Goal: Task Accomplishment & Management: Manage account settings

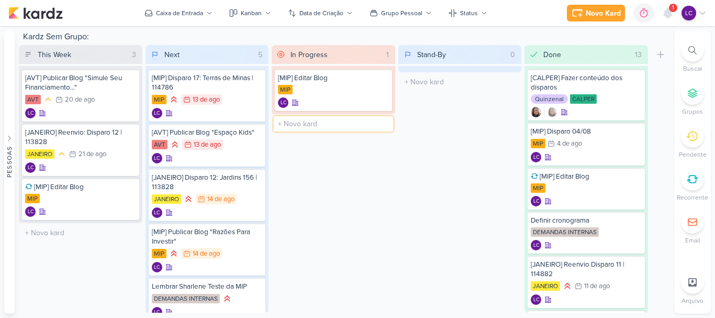
click at [321, 119] on input "text" at bounding box center [333, 123] width 119 height 15
click at [294, 121] on input "text" at bounding box center [333, 123] width 119 height 15
type input "[JANEIRO] Subir Disparo 14/08"
click at [326, 127] on div "[JANEIRO] Subir Disparo 14/08 LC" at bounding box center [333, 127] width 117 height 29
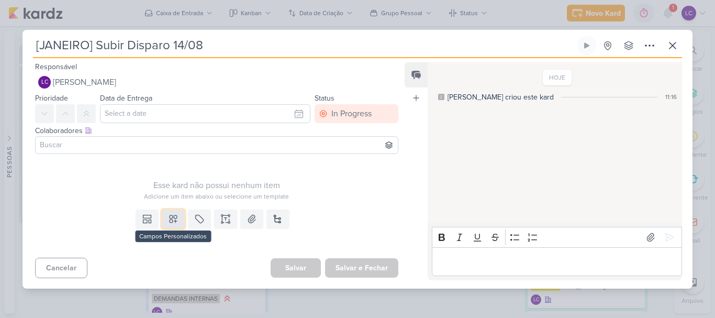
click at [170, 226] on button at bounding box center [173, 218] width 23 height 19
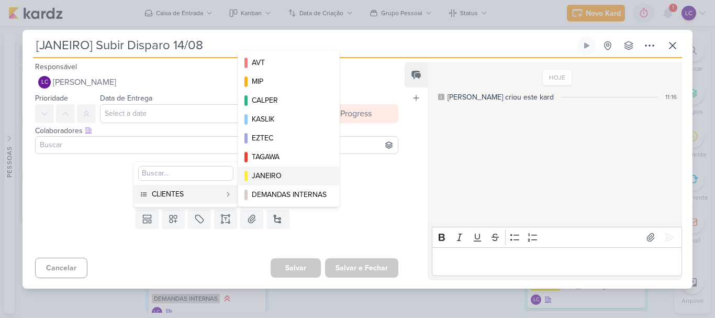
click at [271, 176] on div "JANEIRO" at bounding box center [289, 175] width 75 height 11
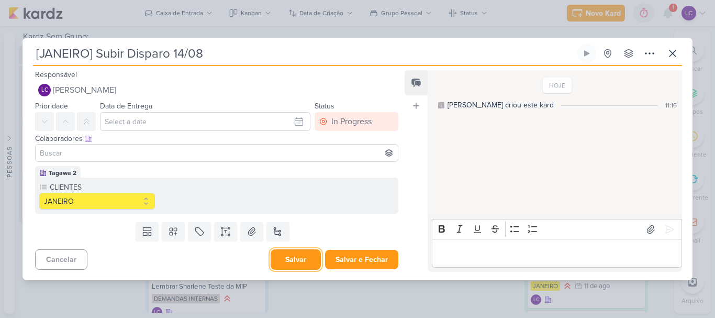
click at [301, 260] on button "Salvar" at bounding box center [296, 259] width 50 height 20
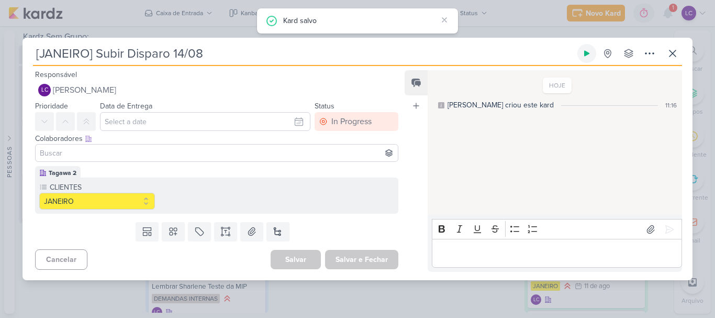
click at [590, 54] on icon at bounding box center [587, 53] width 8 height 8
click at [667, 51] on icon at bounding box center [672, 53] width 13 height 13
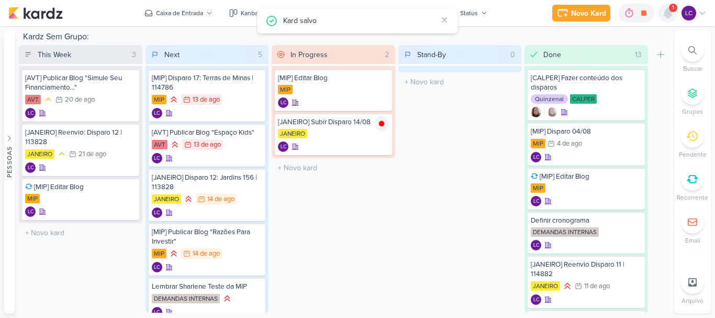
click at [674, 14] on icon at bounding box center [668, 13] width 13 height 13
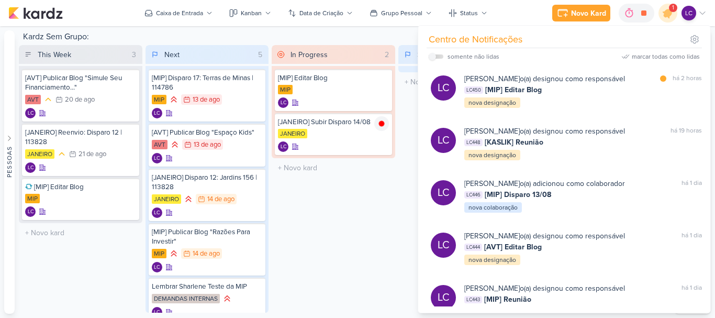
click at [329, 227] on div "In Progress 2 Mover Para Esquerda Mover Para Direita [GEOGRAPHIC_DATA] [MIP] Ed…" at bounding box center [334, 178] width 124 height 267
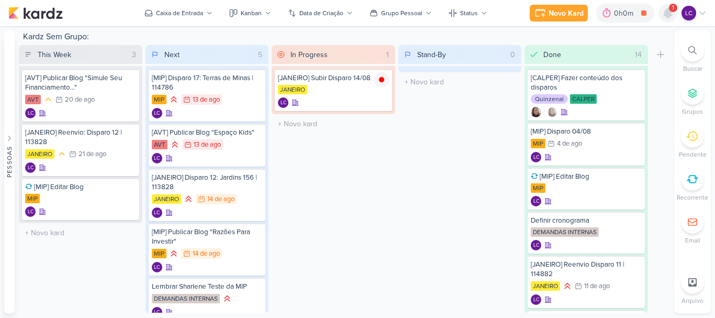
click at [669, 11] on icon at bounding box center [668, 12] width 8 height 9
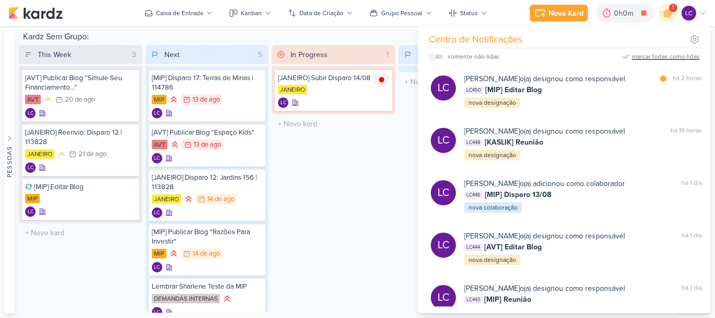
click at [641, 55] on div "marcar todas como lidas" at bounding box center [666, 56] width 68 height 9
click at [297, 151] on div "In Progress 1 Mover Para Esquerda Mover Para Direita [GEOGRAPHIC_DATA] [JANEIRO…" at bounding box center [334, 178] width 124 height 267
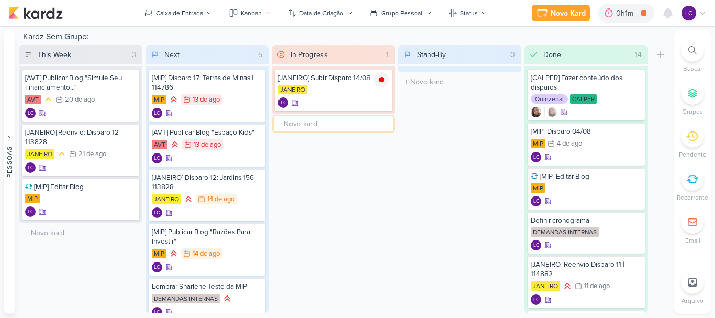
click at [339, 124] on input "text" at bounding box center [333, 123] width 119 height 15
type input "[JANEIRO] Disparo 1408"
click at [327, 126] on div "[JANEIRO] Disparo 1408" at bounding box center [333, 121] width 111 height 9
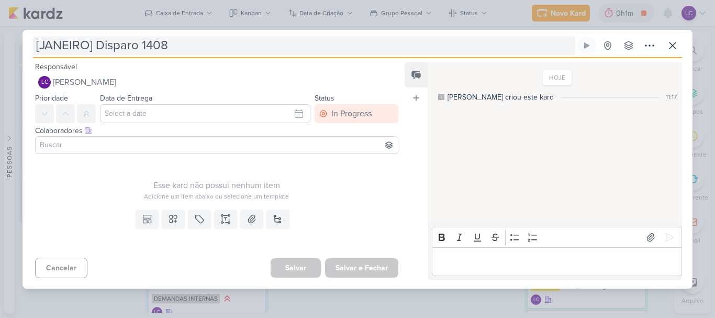
click at [155, 44] on input "[JANEIRO] Disparo 1408" at bounding box center [304, 45] width 542 height 19
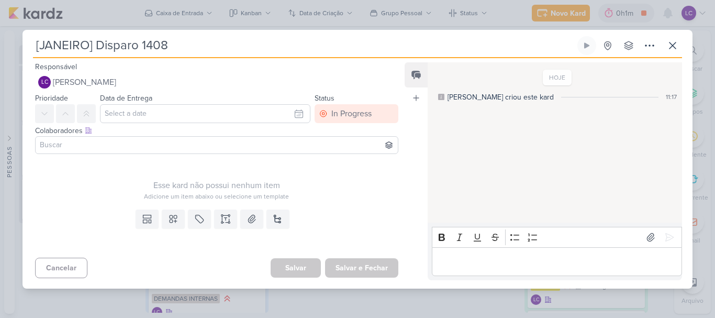
type input "[JANEIRO] Disparo 14/08"
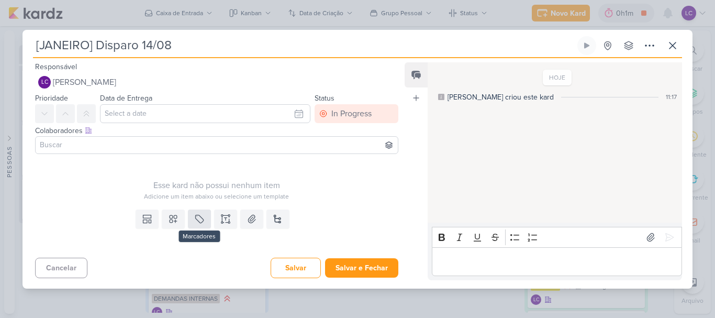
type input "[JANEIRO] Disparo 14/08"
click at [205, 214] on button at bounding box center [199, 218] width 23 height 19
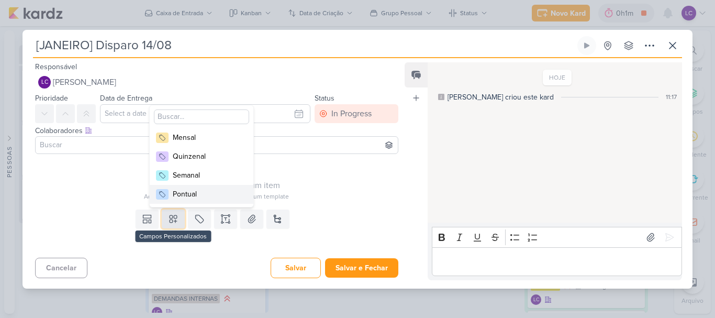
click at [171, 216] on icon at bounding box center [173, 219] width 10 height 10
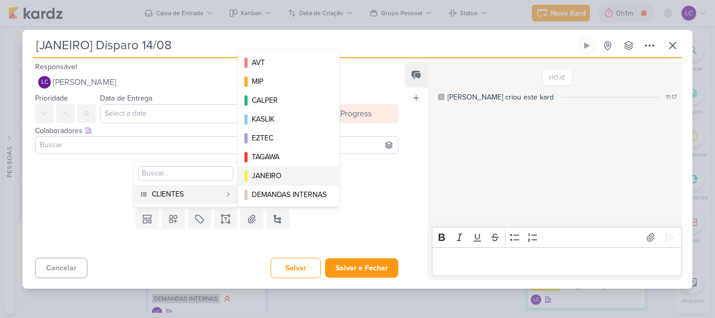
click at [275, 171] on div "JANEIRO" at bounding box center [289, 175] width 75 height 11
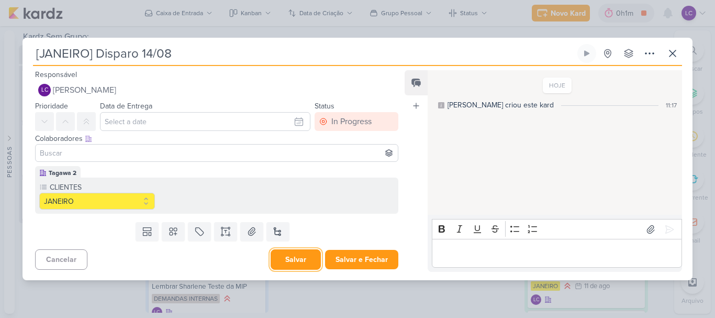
click at [271, 261] on button "Salvar" at bounding box center [296, 259] width 50 height 20
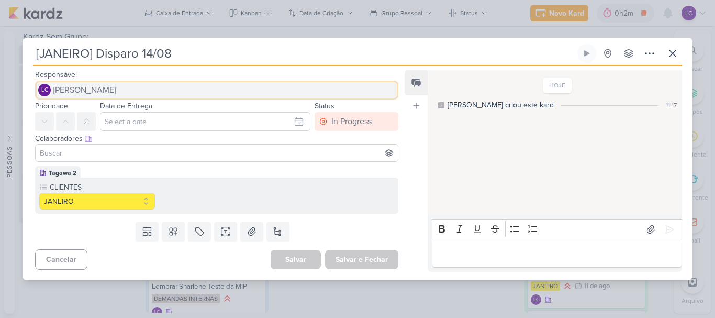
click at [250, 88] on button "LC Laís Costa" at bounding box center [216, 90] width 363 height 19
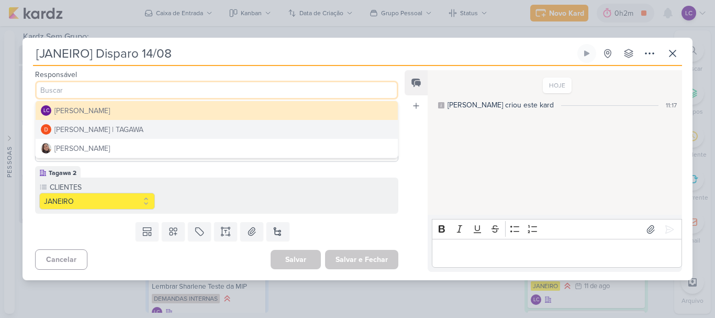
click at [188, 131] on button "[PERSON_NAME] | TAGAWA" at bounding box center [217, 129] width 362 height 19
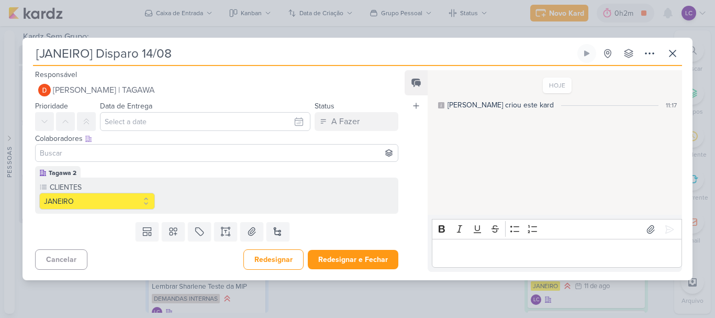
click at [92, 154] on input at bounding box center [217, 153] width 358 height 13
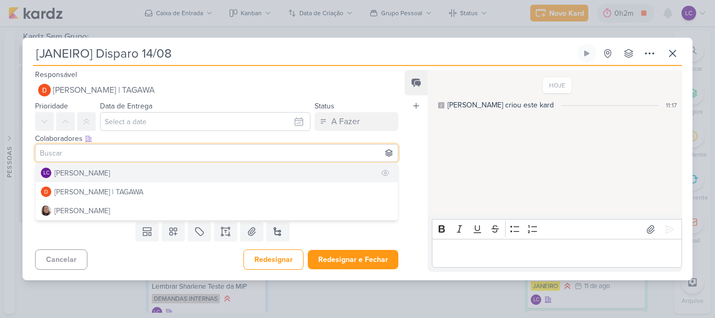
click at [98, 168] on button "LC Laís Costa" at bounding box center [217, 172] width 362 height 19
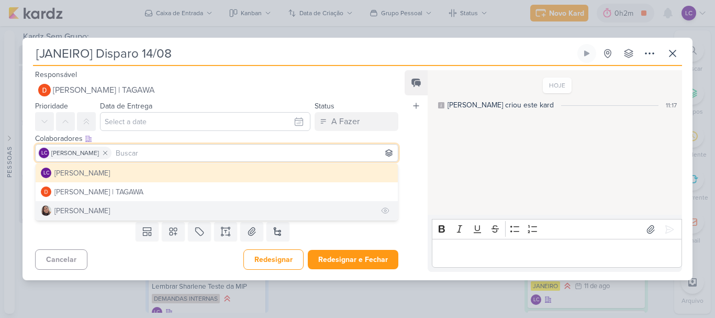
click at [93, 211] on div "[PERSON_NAME]" at bounding box center [81, 210] width 55 height 11
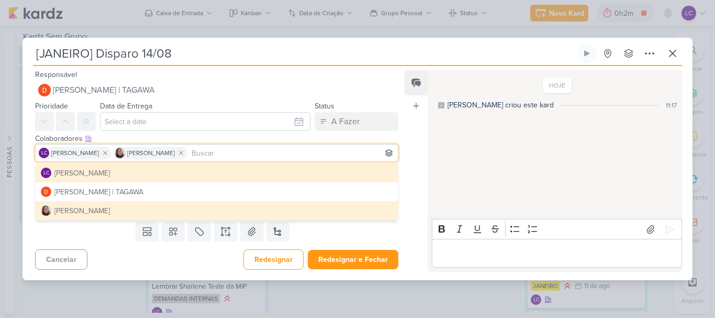
click at [105, 238] on div "Templates Campos Personalizados CLIENTES AVT MIP CALPER KASLIK" at bounding box center [213, 231] width 380 height 27
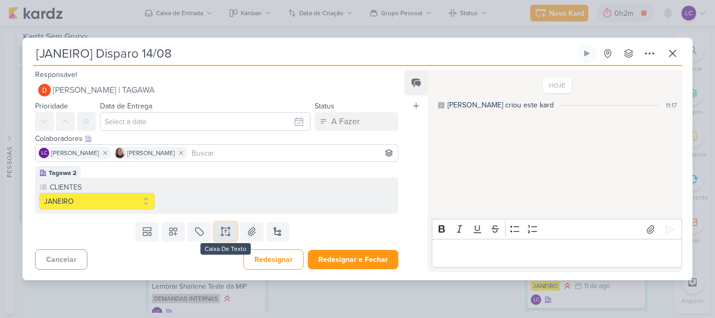
click at [232, 224] on button at bounding box center [225, 231] width 23 height 19
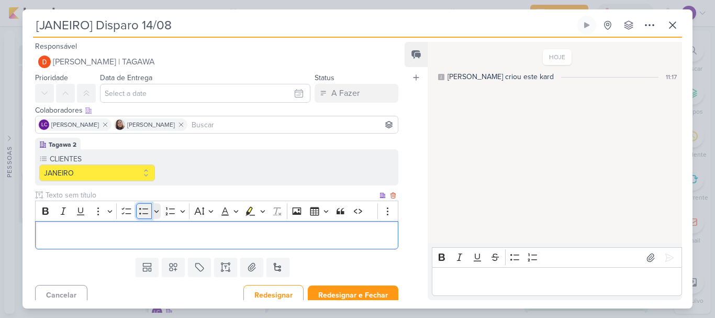
click at [138, 210] on button "Bulleted List" at bounding box center [144, 211] width 16 height 16
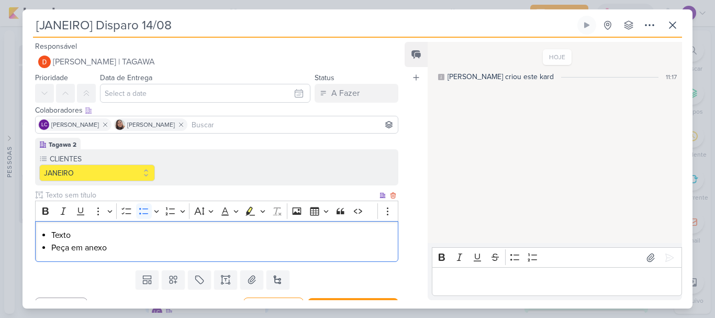
click at [50, 236] on div "Texto Peça em anexo" at bounding box center [216, 241] width 363 height 41
click at [52, 232] on li "Texto" at bounding box center [221, 235] width 341 height 13
type input "[URL][DOMAIN_NAME]"
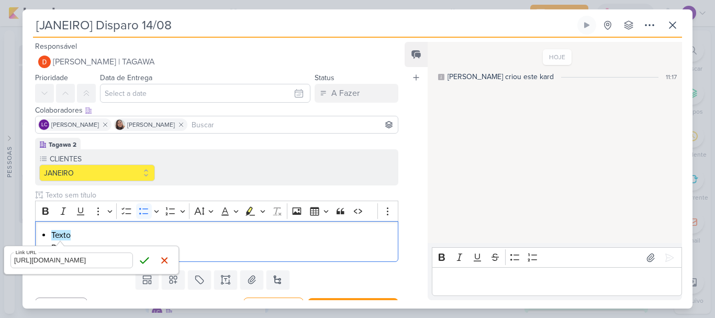
click button "Save" at bounding box center [145, 260] width 16 height 16
click at [247, 248] on li "Peça em anexo" at bounding box center [221, 247] width 341 height 13
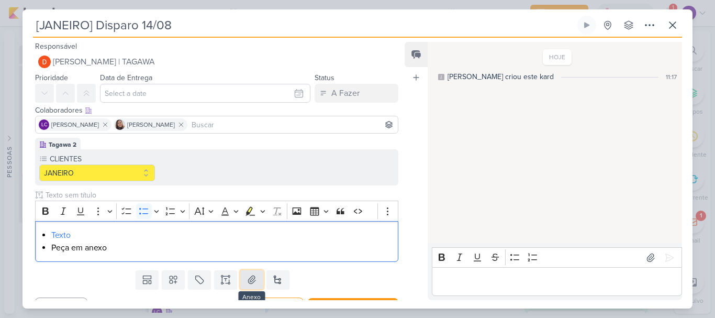
click at [246, 272] on button at bounding box center [251, 279] width 23 height 19
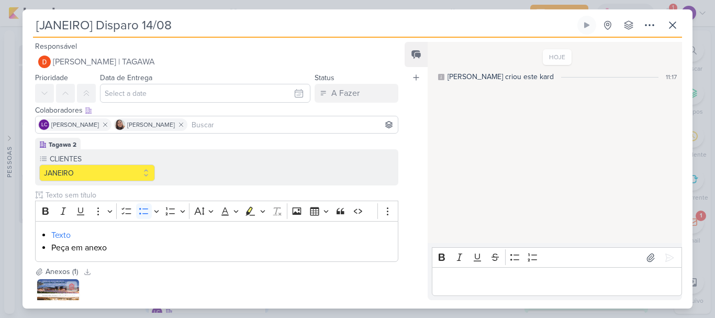
click at [52, 291] on img at bounding box center [58, 300] width 42 height 42
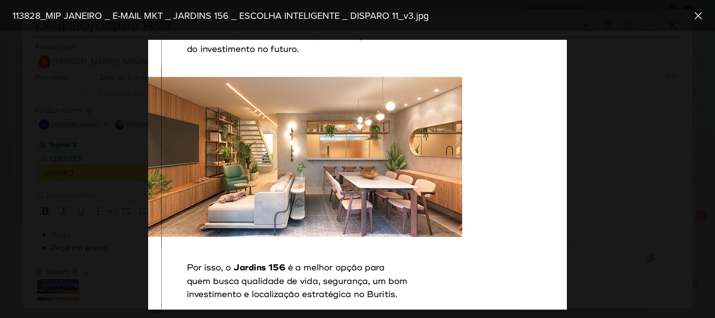
scroll to position [380, 0]
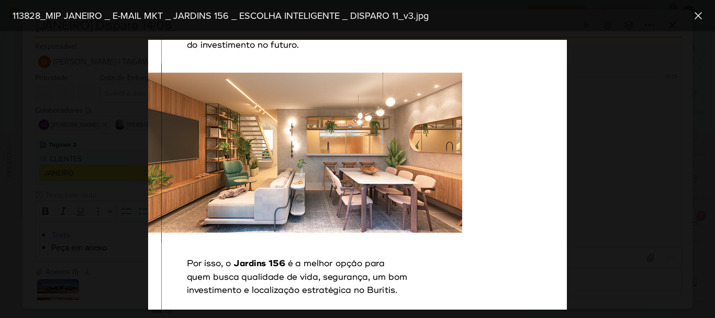
click at [625, 147] on div at bounding box center [357, 174] width 715 height 286
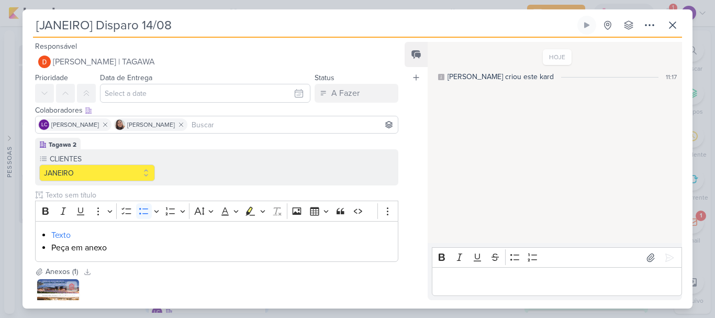
click at [57, 280] on img at bounding box center [58, 300] width 42 height 42
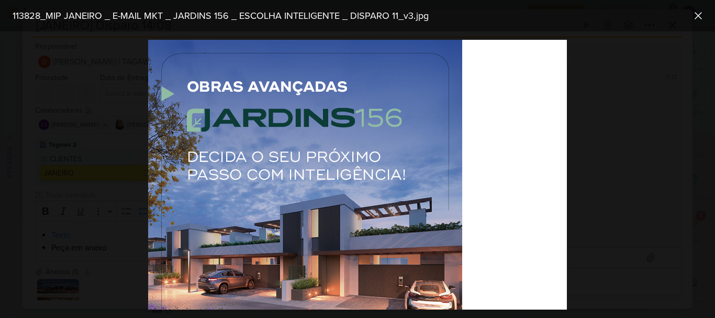
scroll to position [0, 0]
click at [699, 14] on icon at bounding box center [698, 15] width 13 height 13
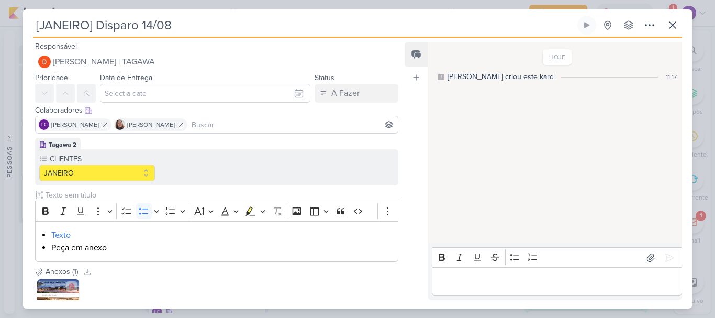
click at [43, 287] on img at bounding box center [58, 300] width 42 height 42
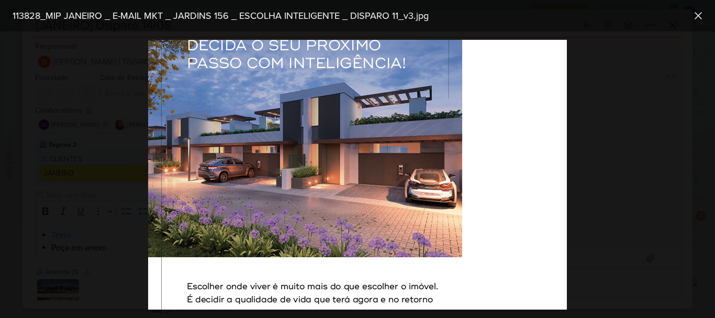
scroll to position [99, 0]
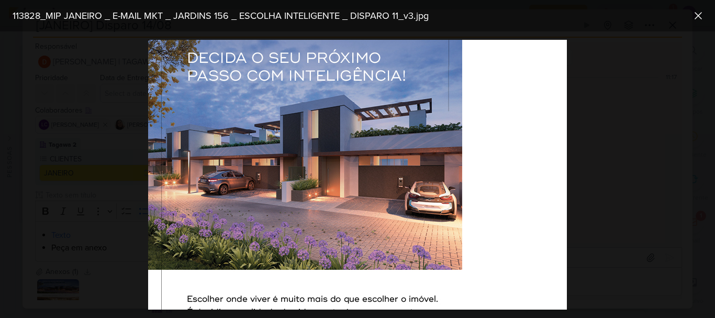
drag, startPoint x: 564, startPoint y: 177, endPoint x: 715, endPoint y: 135, distance: 156.6
click at [638, 122] on div at bounding box center [357, 174] width 715 height 286
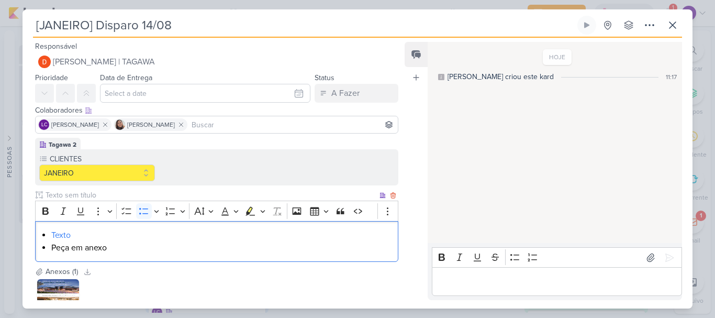
click at [118, 235] on li "Texto" at bounding box center [221, 235] width 341 height 13
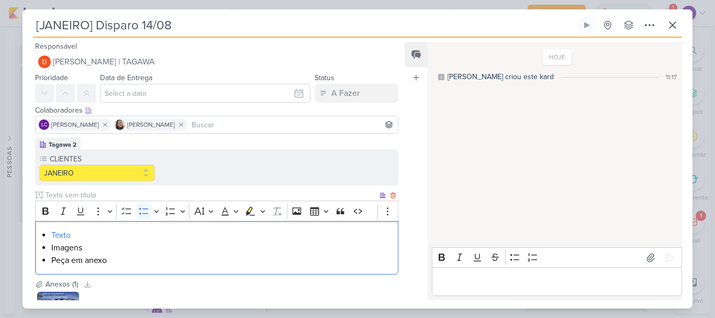
click at [63, 243] on li "Imagens" at bounding box center [221, 247] width 341 height 13
type input "[URL][DOMAIN_NAME]"
click button "Save" at bounding box center [150, 273] width 16 height 16
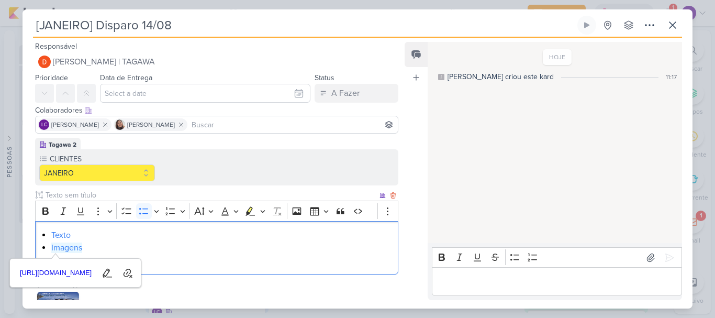
click at [120, 246] on li "Imagens" at bounding box center [221, 247] width 341 height 13
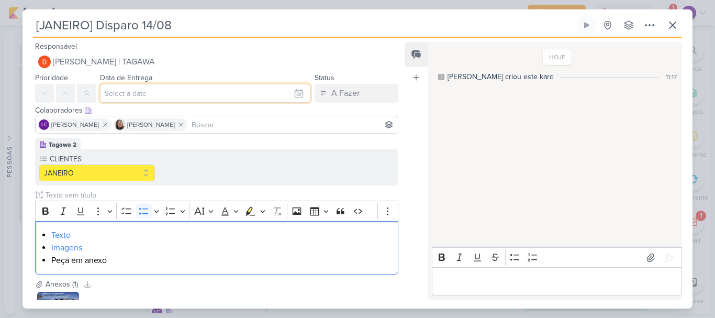
click at [202, 90] on input "text" at bounding box center [205, 93] width 210 height 19
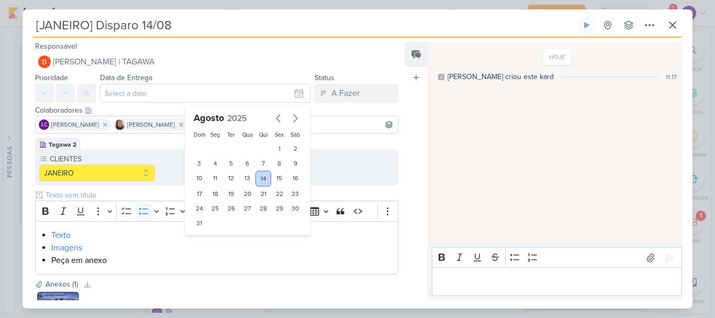
click at [259, 179] on div "14" at bounding box center [263, 179] width 16 height 16
type input "[DATE] 23:59"
click at [346, 240] on li "Texto" at bounding box center [221, 235] width 341 height 13
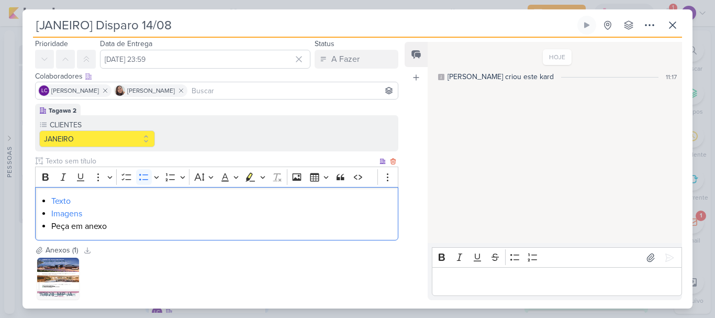
scroll to position [94, 0]
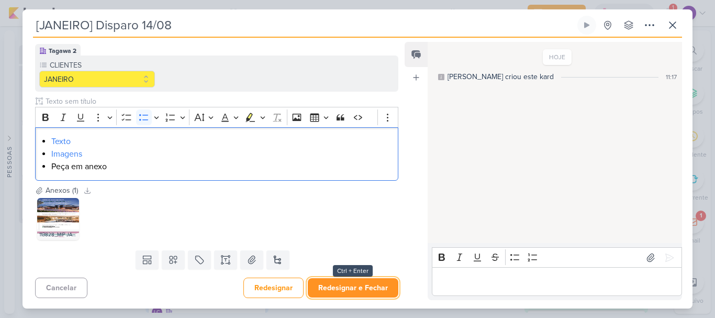
click at [352, 286] on button "Redesignar e Fechar" at bounding box center [353, 287] width 91 height 19
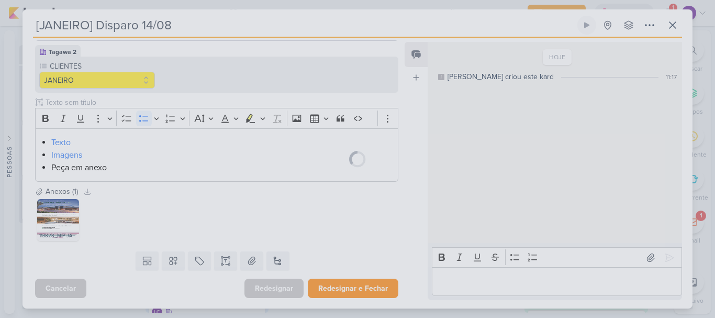
scroll to position [93, 0]
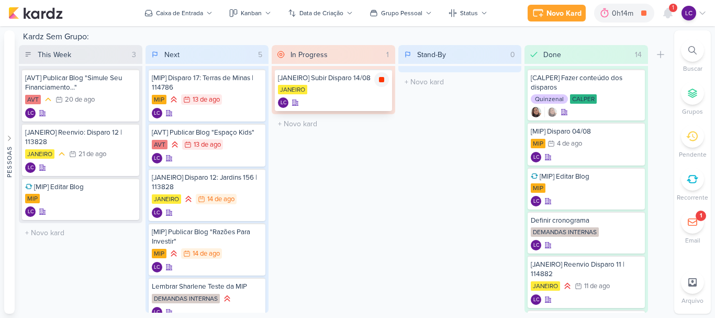
click at [380, 83] on icon at bounding box center [381, 79] width 8 height 8
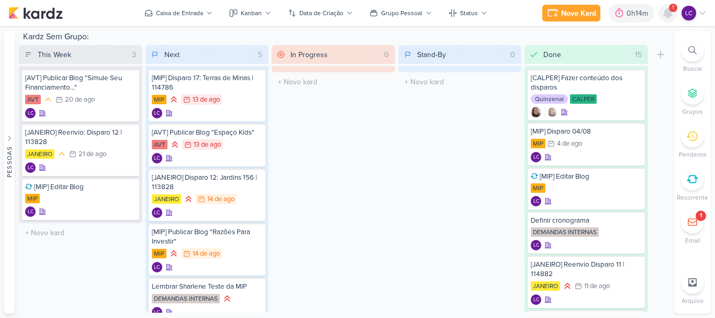
click at [667, 12] on icon at bounding box center [668, 12] width 8 height 9
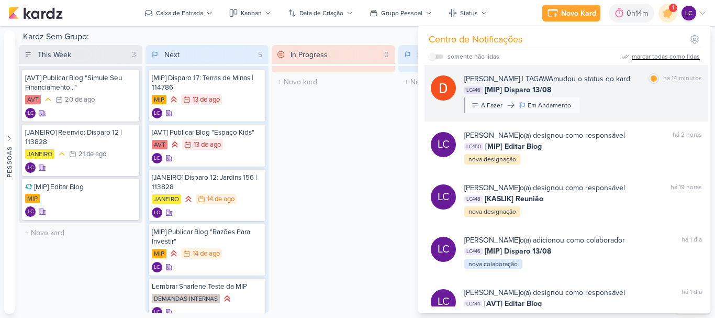
click at [510, 87] on span "[MIP] Disparo 13/08" at bounding box center [518, 89] width 66 height 11
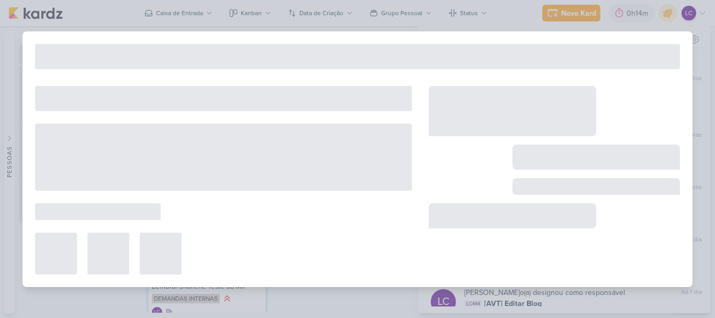
type input "[MIP] Disparo 13/08"
type input "[DATE] 23:59"
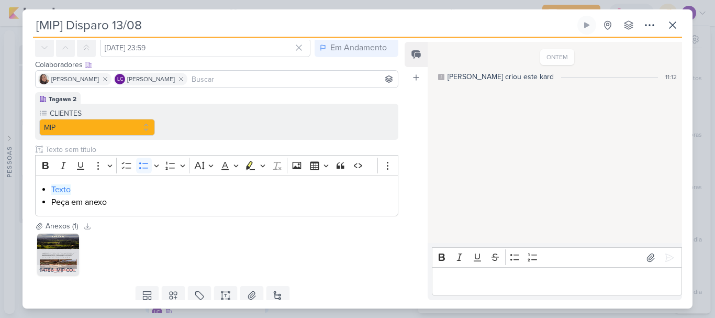
scroll to position [52, 0]
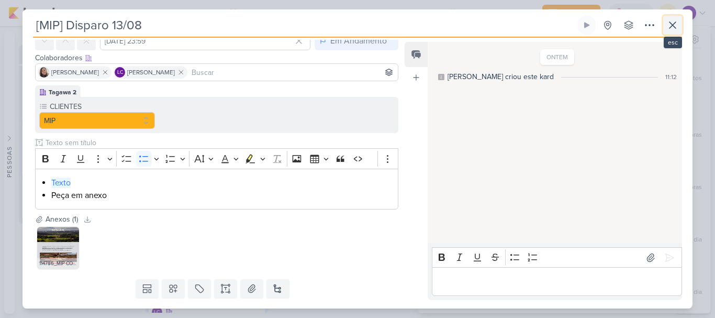
click at [673, 22] on icon at bounding box center [672, 25] width 13 height 13
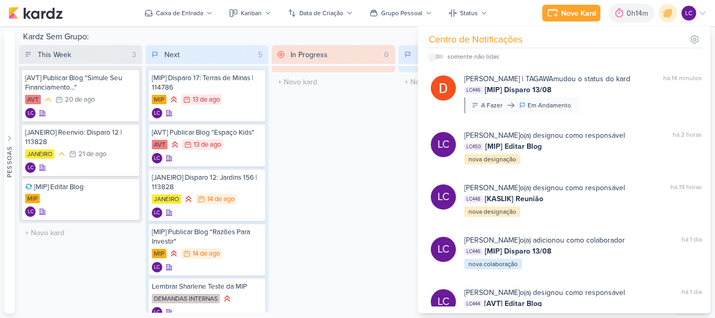
click at [362, 114] on div "In Progress 0 Mover Para Esquerda Mover Para Direita [GEOGRAPHIC_DATA] O título…" at bounding box center [334, 178] width 124 height 267
